Goal: Information Seeking & Learning: Learn about a topic

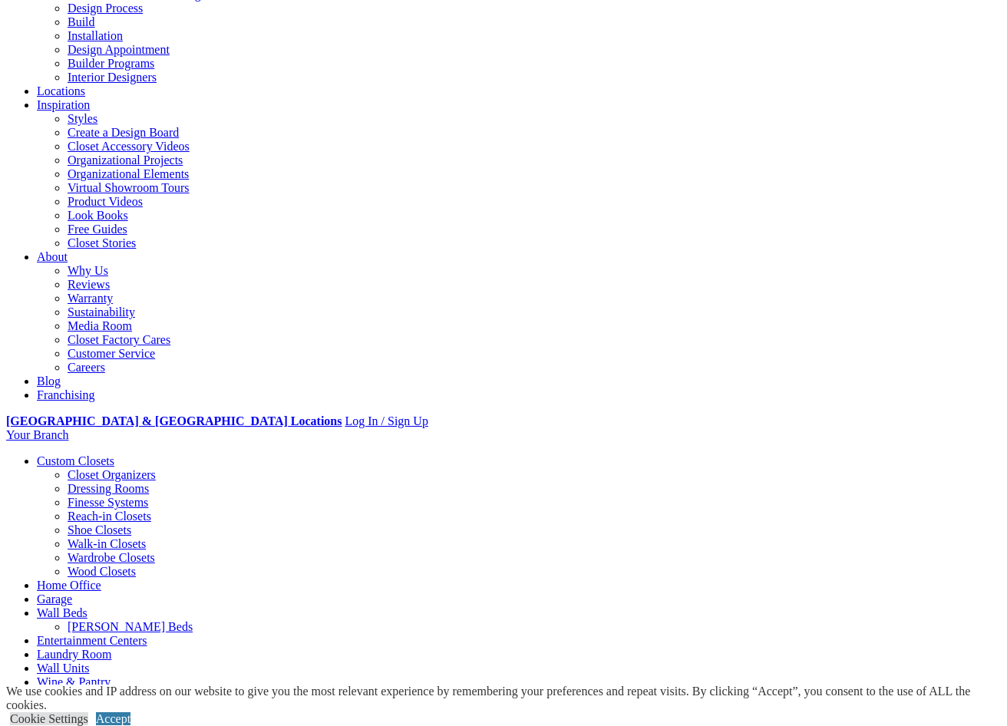
scroll to position [230, 0]
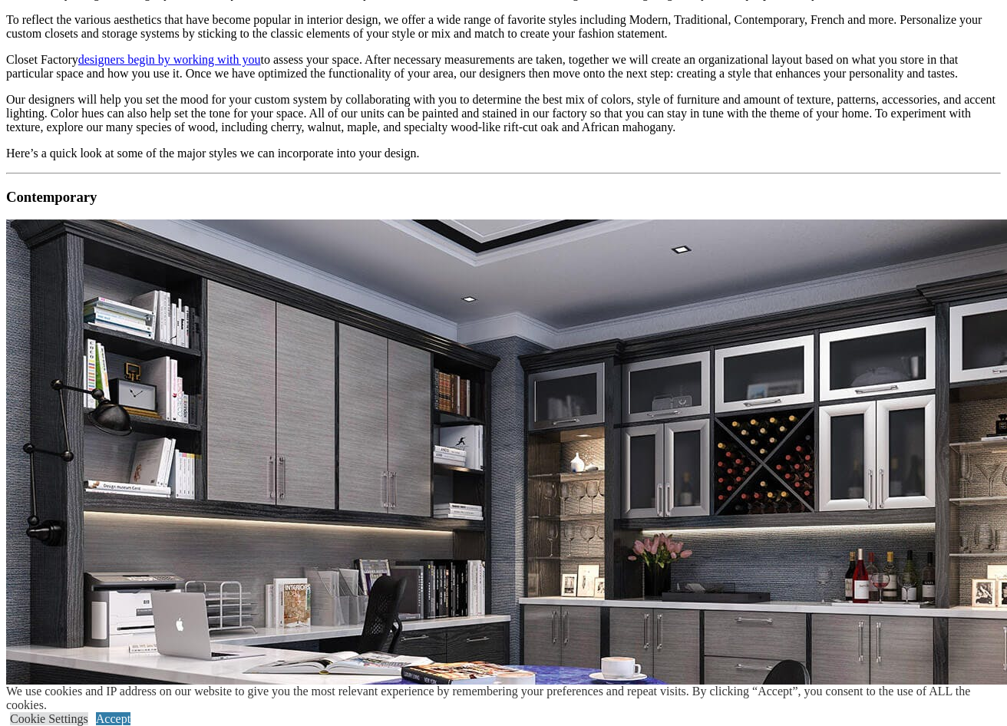
scroll to position [1535, 0]
